Goal: Task Accomplishment & Management: Use online tool/utility

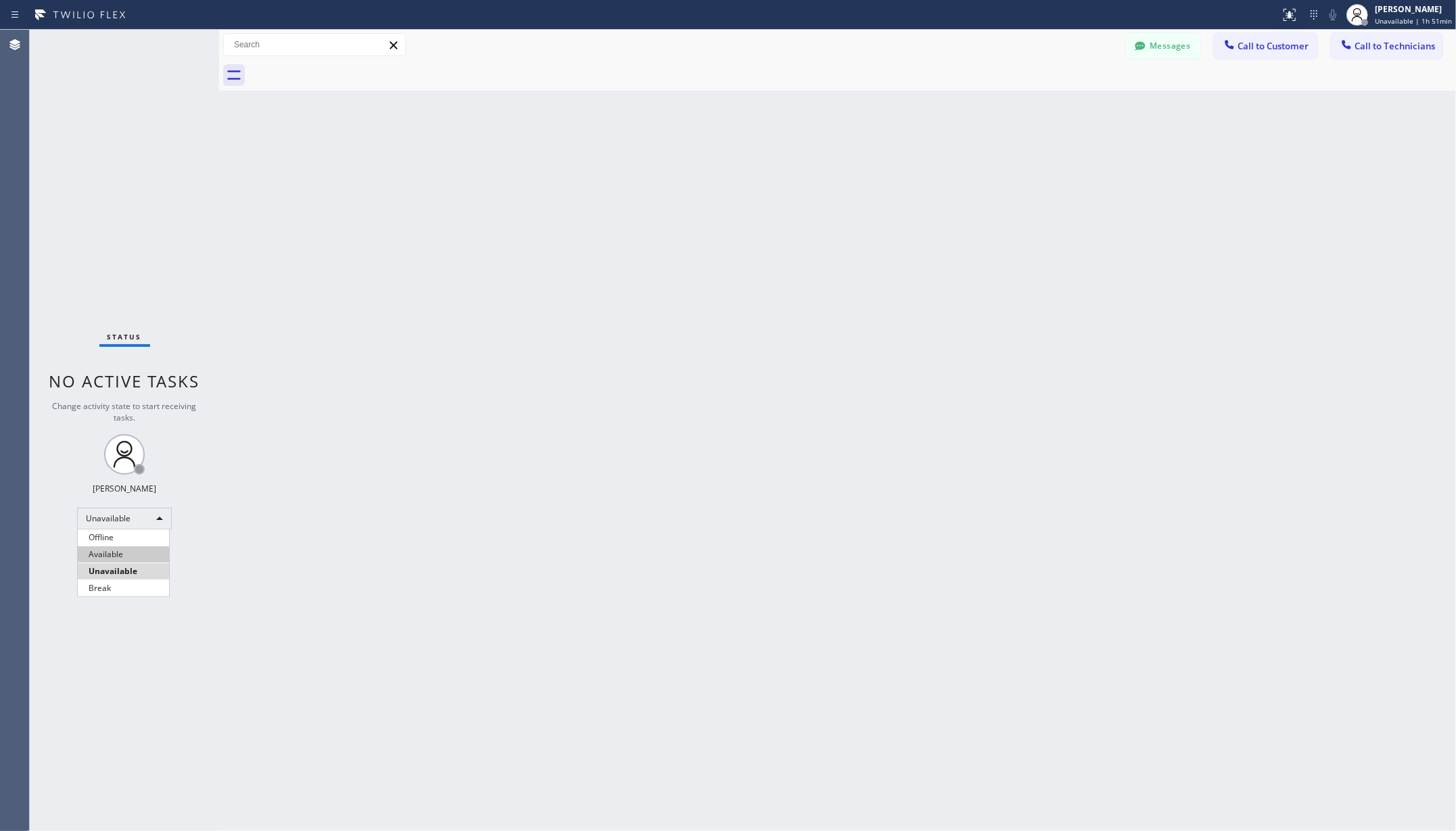
click at [115, 550] on li "Available" at bounding box center [123, 555] width 91 height 17
click at [480, 477] on div "Back to Dashboard Change Sender ID Customers Technicians AA [PERSON_NAME] [DATE…" at bounding box center [837, 430] width 1237 height 801
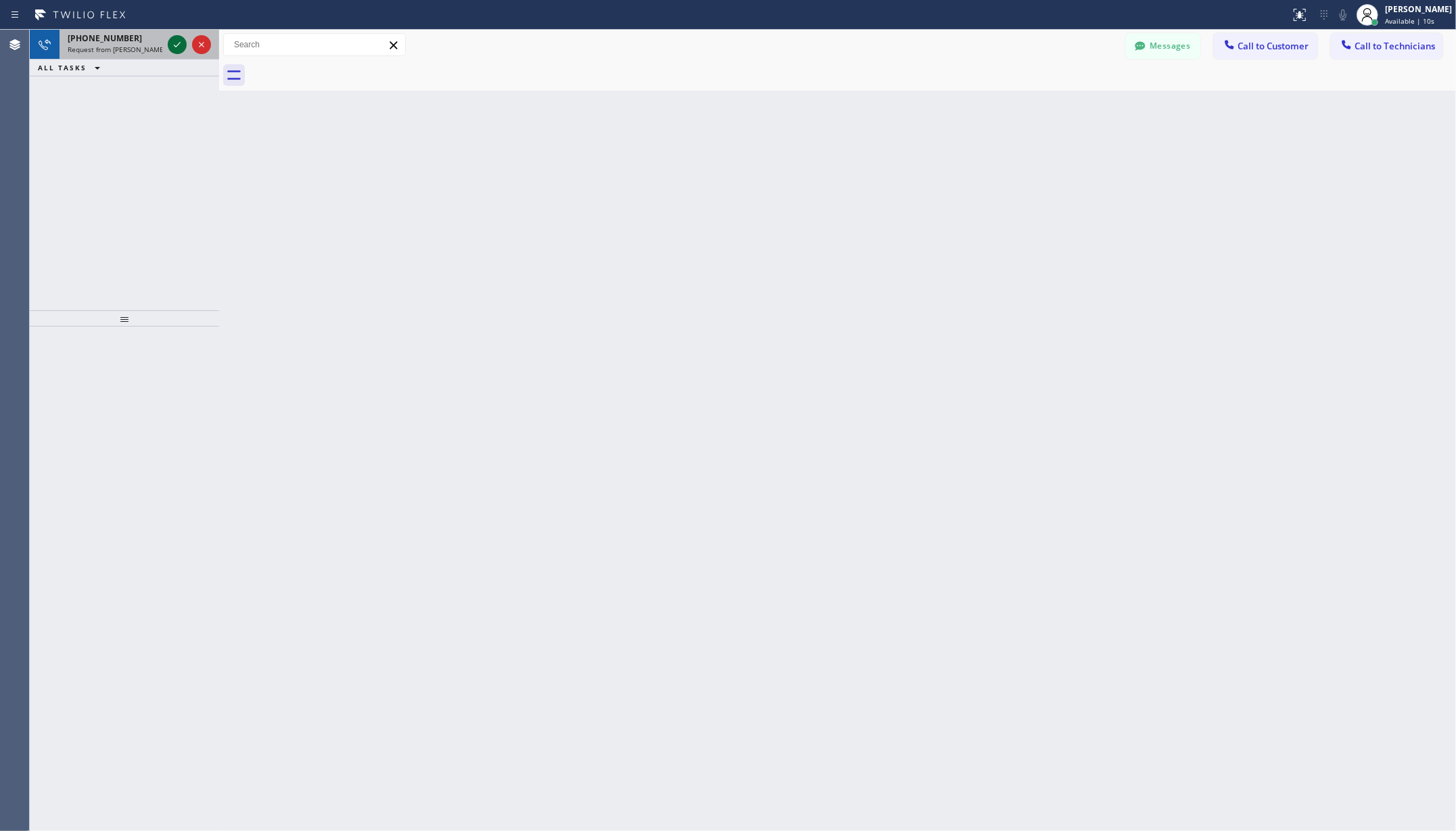
click at [181, 43] on icon at bounding box center [177, 45] width 17 height 17
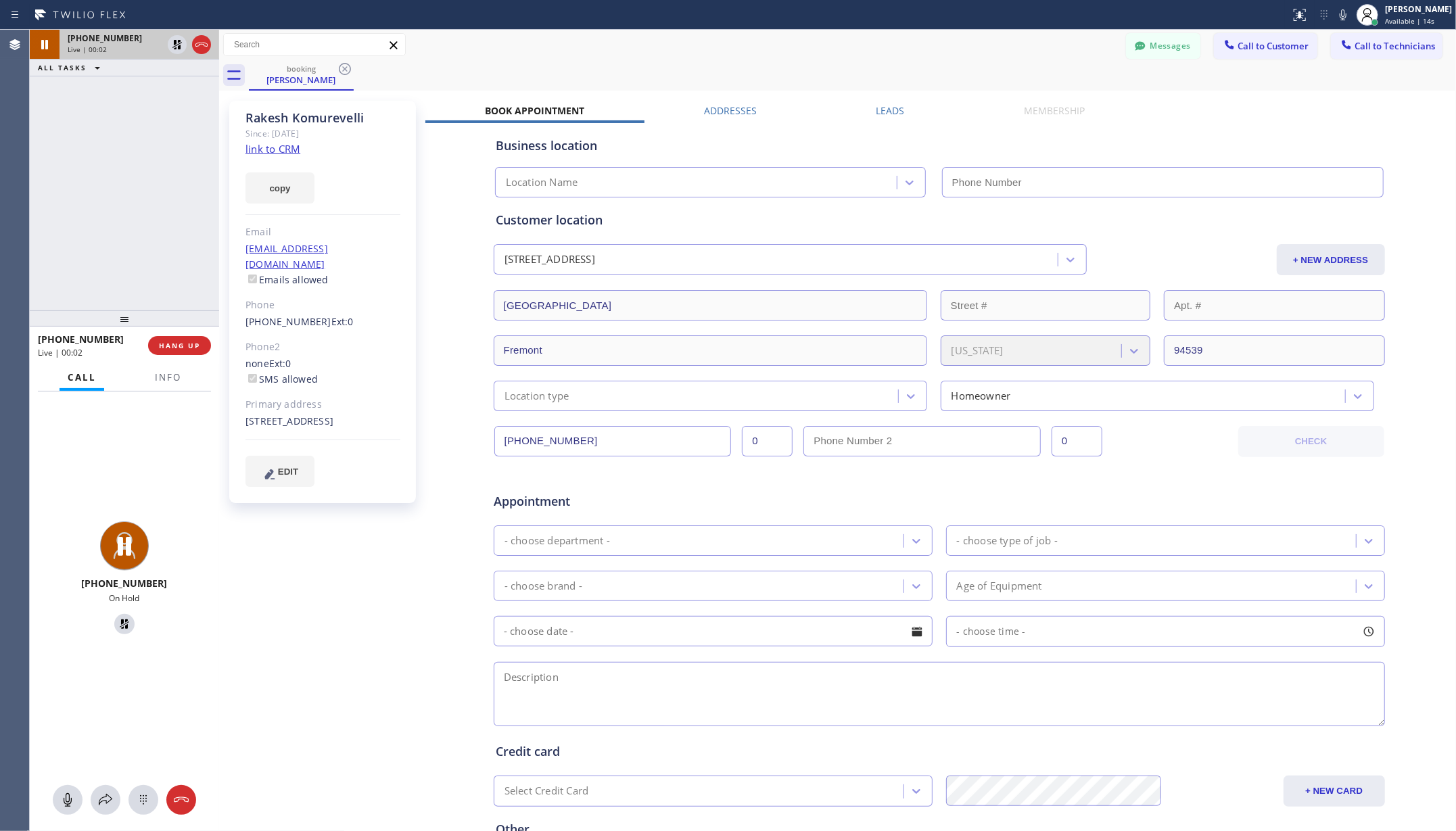
type input "[PHONE_NUMBER]"
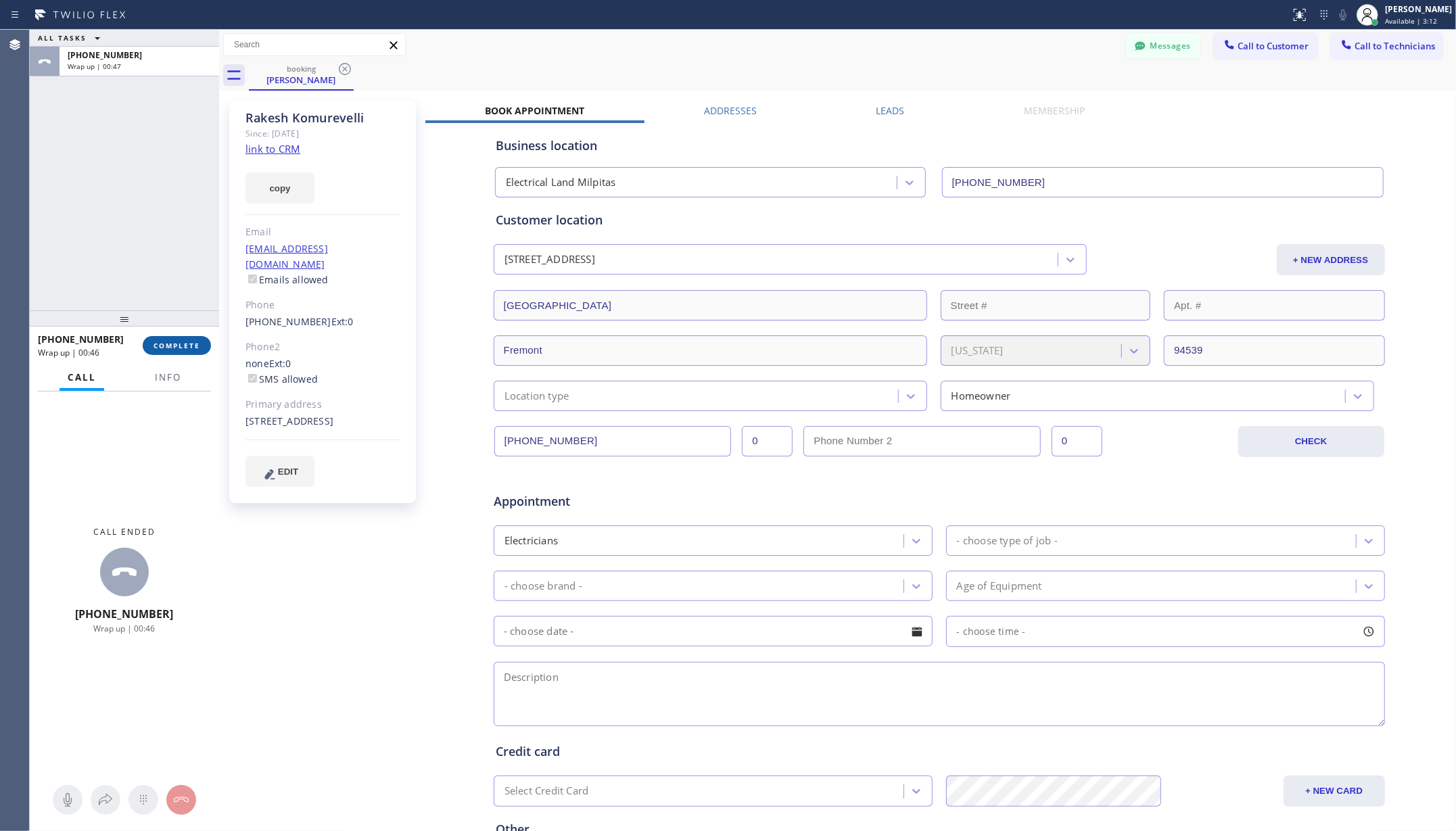
click at [190, 338] on button "COMPLETE" at bounding box center [177, 345] width 69 height 19
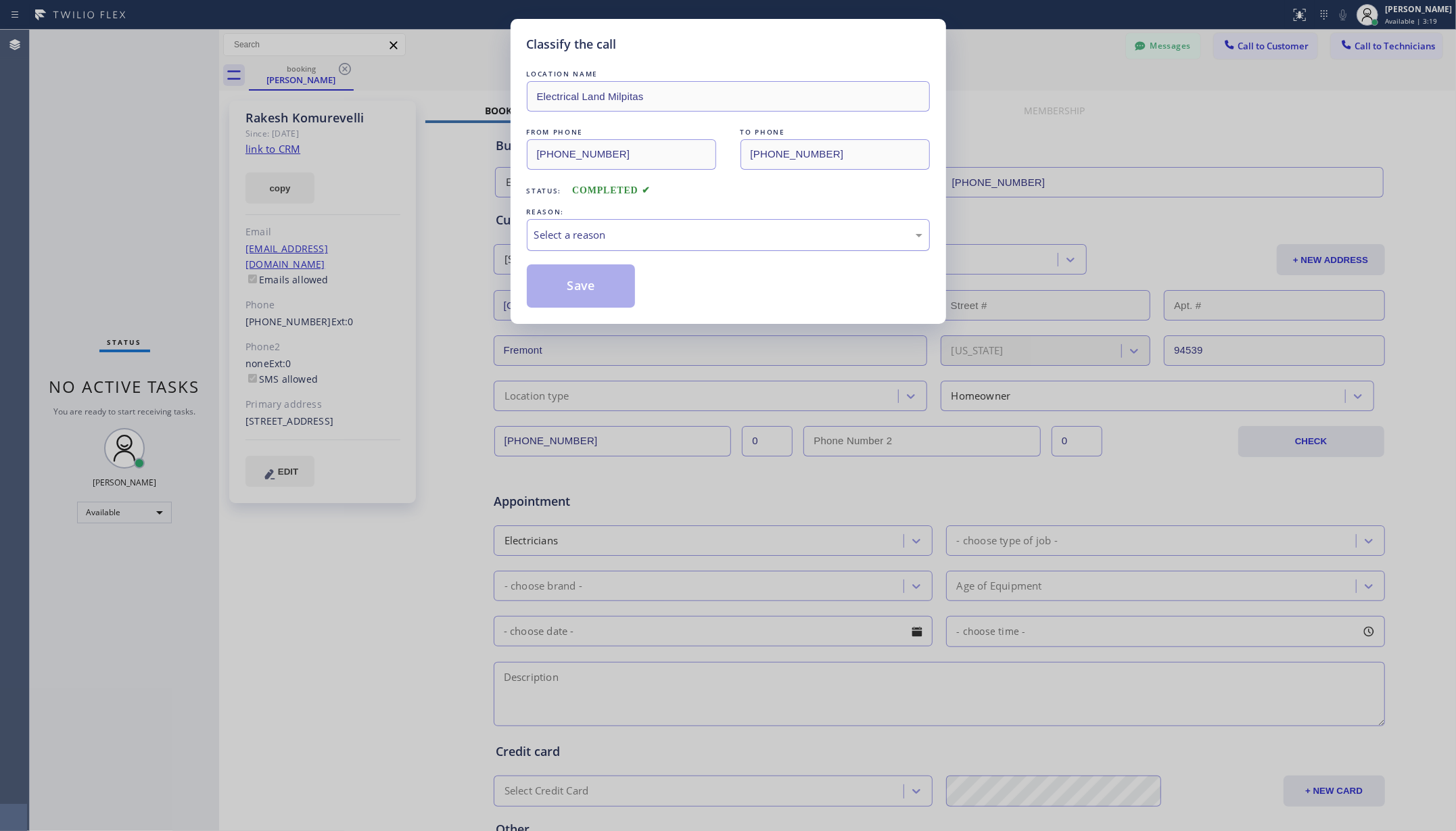
click at [654, 228] on div "Select a reason" at bounding box center [728, 235] width 388 height 16
click at [585, 304] on button "Save" at bounding box center [582, 286] width 109 height 43
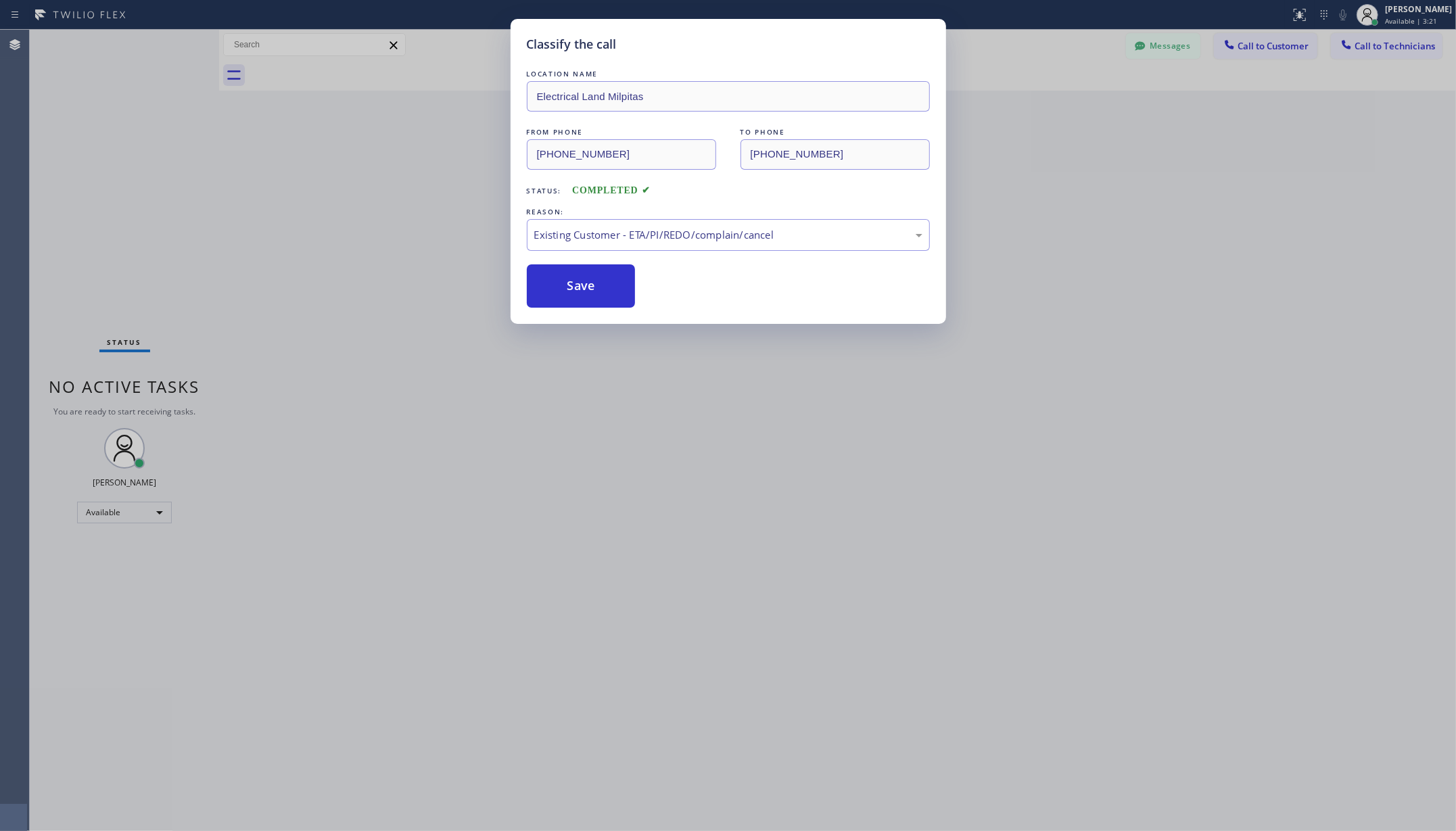
click at [100, 509] on div "Classify the call LOCATION NAME Electrical Land Milpitas FROM PHONE [PHONE_NUMB…" at bounding box center [743, 430] width 1426 height 801
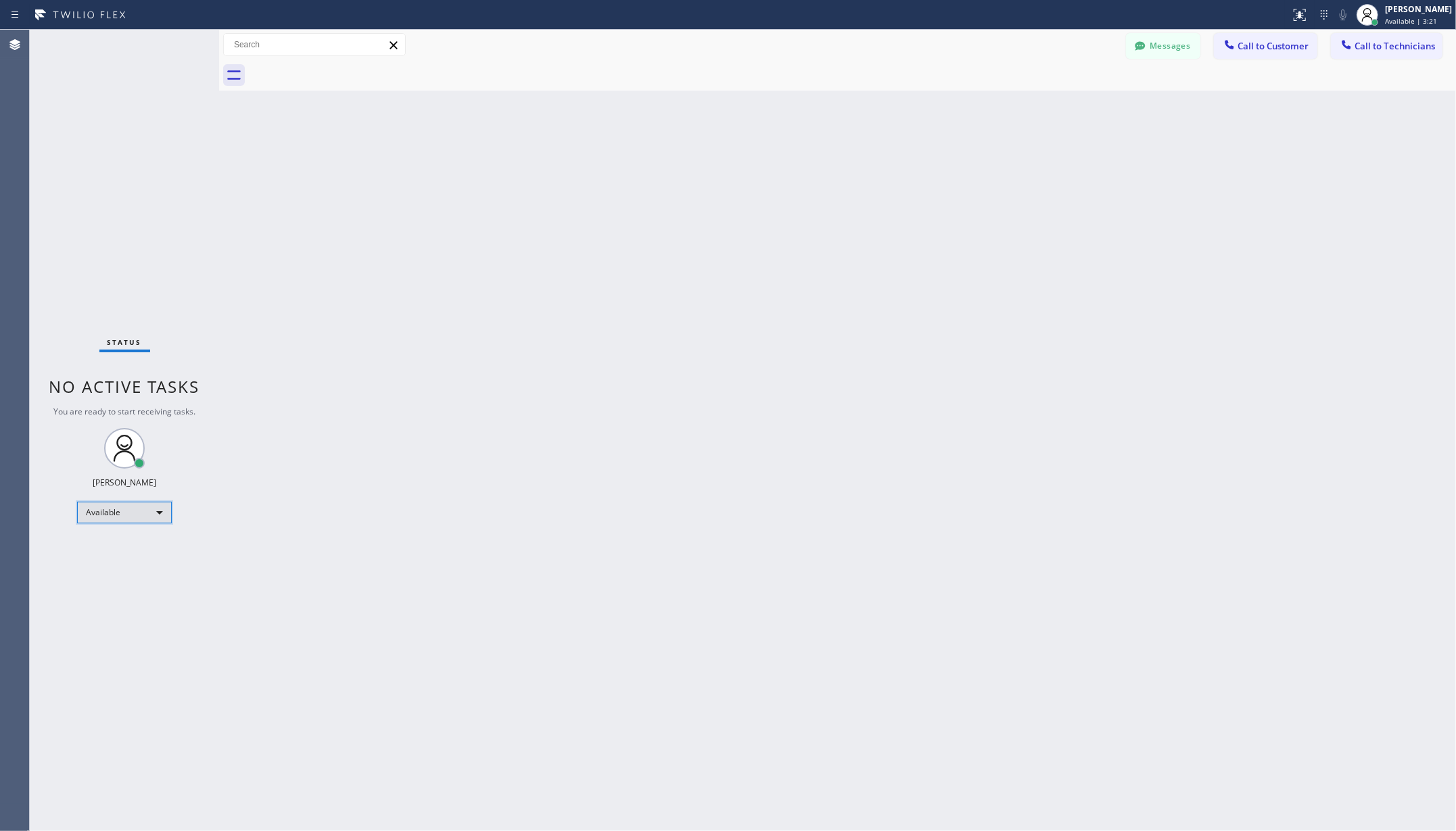
click at [100, 509] on div "Available" at bounding box center [124, 513] width 94 height 21
click at [136, 558] on li "Unavailable" at bounding box center [123, 566] width 91 height 17
click at [354, 523] on div "Back to Dashboard Change Sender ID Customers Technicians AA [PERSON_NAME] [DATE…" at bounding box center [837, 430] width 1237 height 801
